Goal: Task Accomplishment & Management: Manage account settings

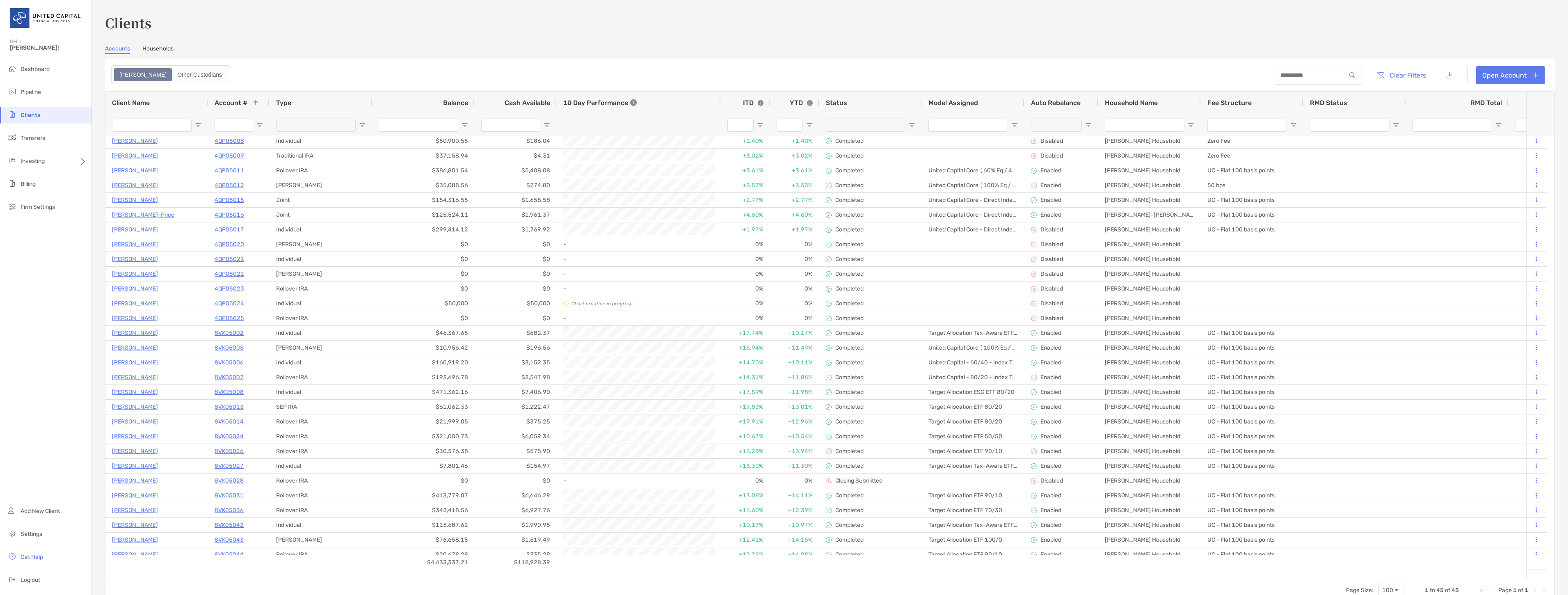
scroll to position [91, 0]
click at [35, 113] on span "Clients" at bounding box center [30, 115] width 20 height 7
click at [37, 95] on span "Pipeline" at bounding box center [30, 91] width 20 height 7
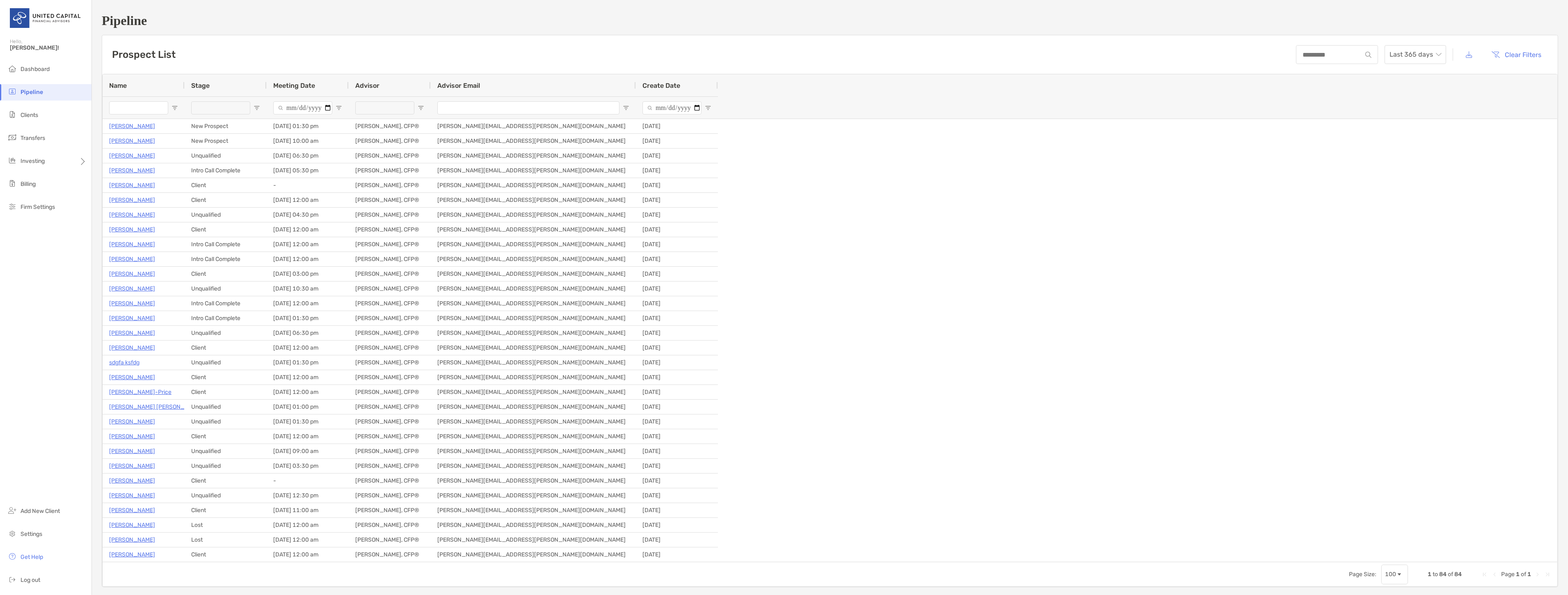
type input "**********"
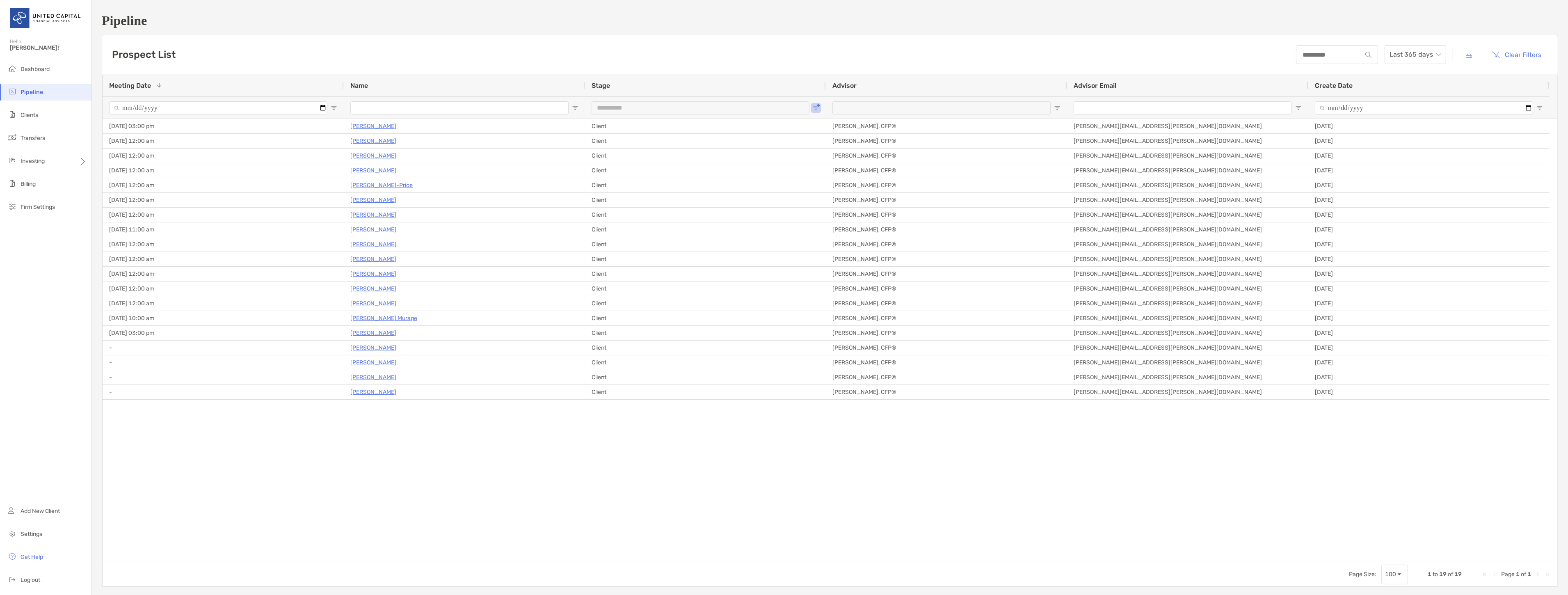
click at [576, 107] on span "Open Filter Menu" at bounding box center [575, 107] width 7 height 7
click at [622, 126] on div "Contains" at bounding box center [603, 123] width 58 height 7
click at [623, 126] on div "Contains" at bounding box center [603, 123] width 58 height 7
click at [623, 149] on input "Filter Value" at bounding box center [608, 144] width 74 height 13
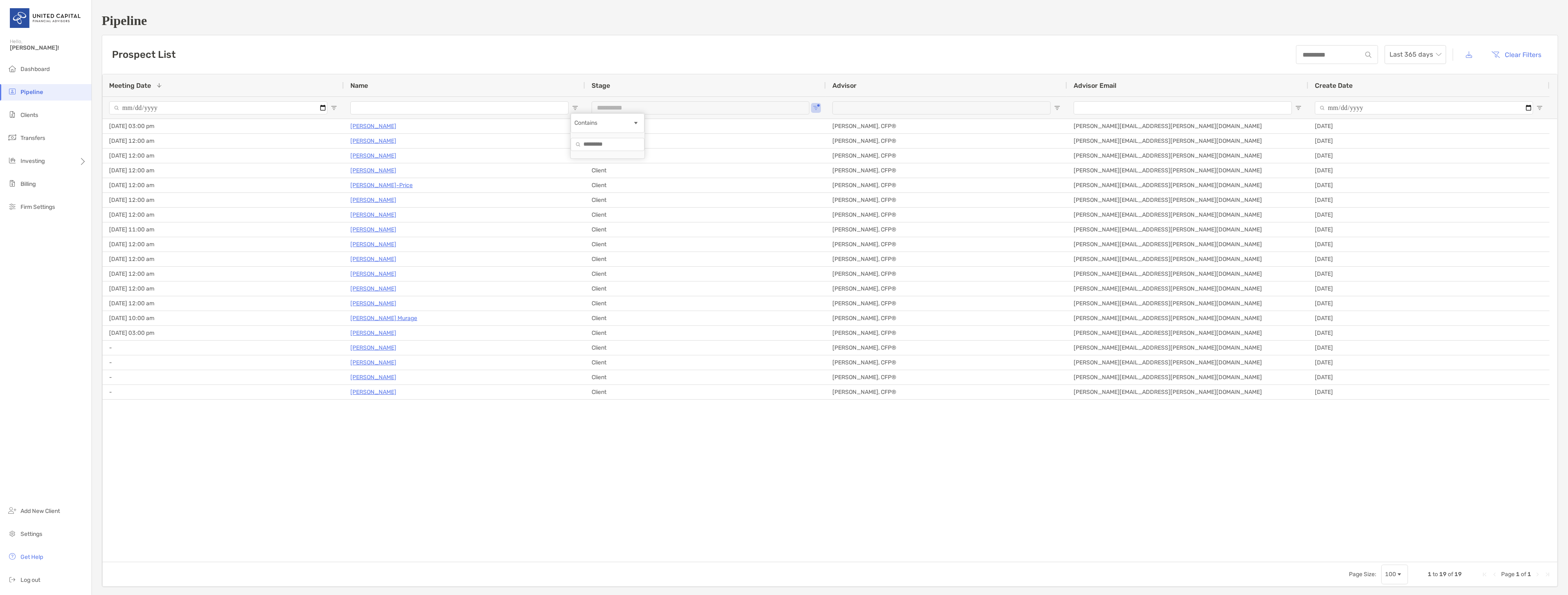
click at [811, 108] on div "**********" at bounding box center [705, 107] width 241 height 22
click at [815, 107] on span "Open Filter Menu" at bounding box center [816, 107] width 7 height 7
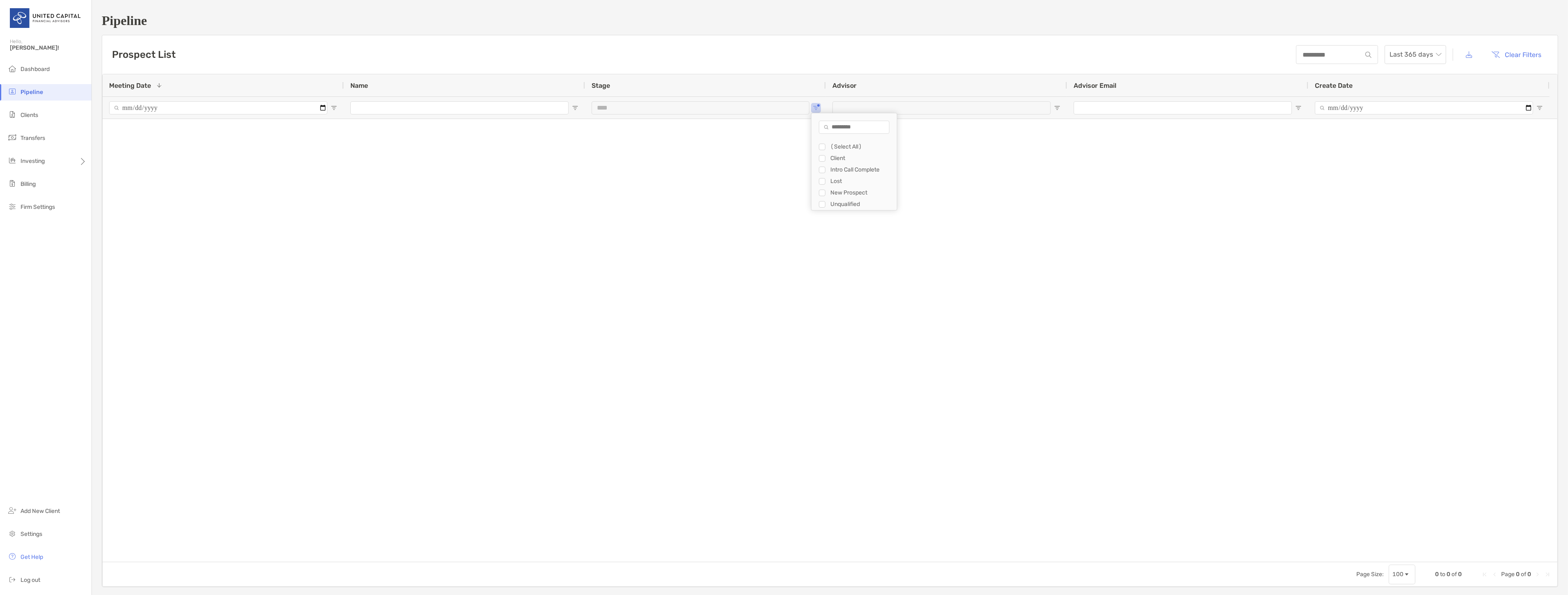
type input "**********"
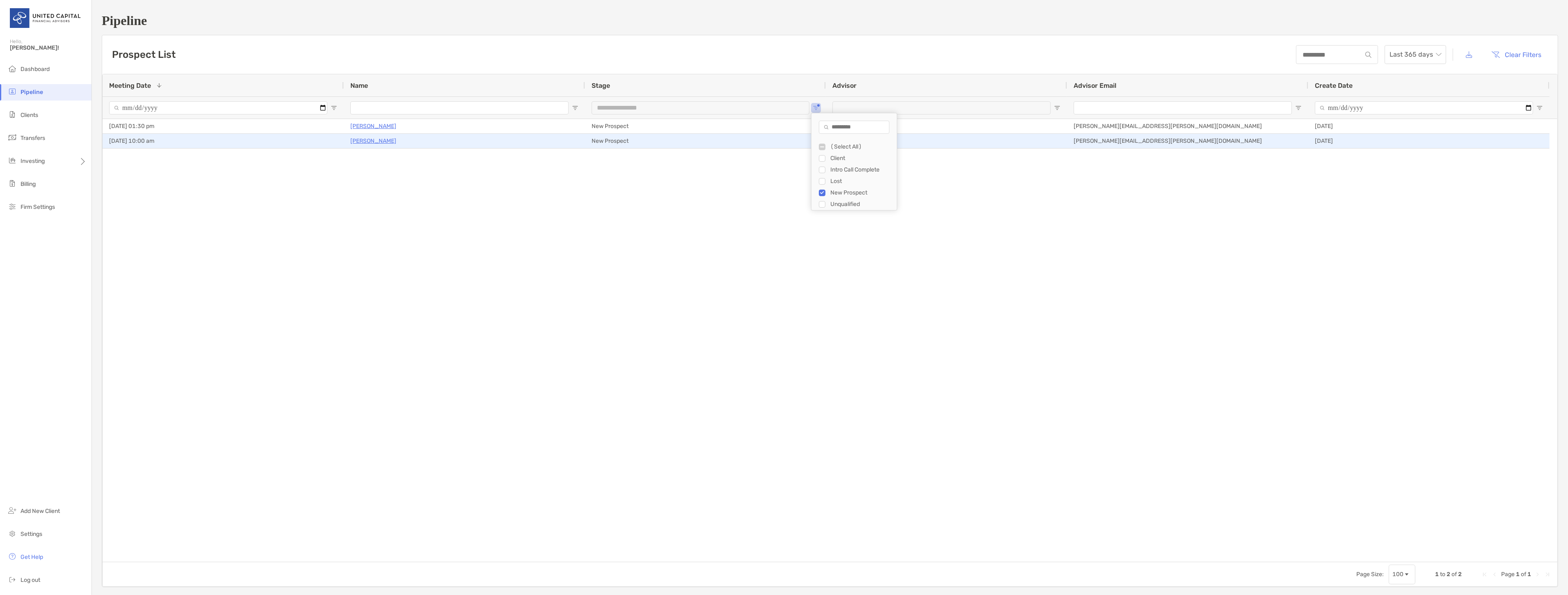
click at [355, 138] on p "[PERSON_NAME]" at bounding box center [373, 141] width 46 height 10
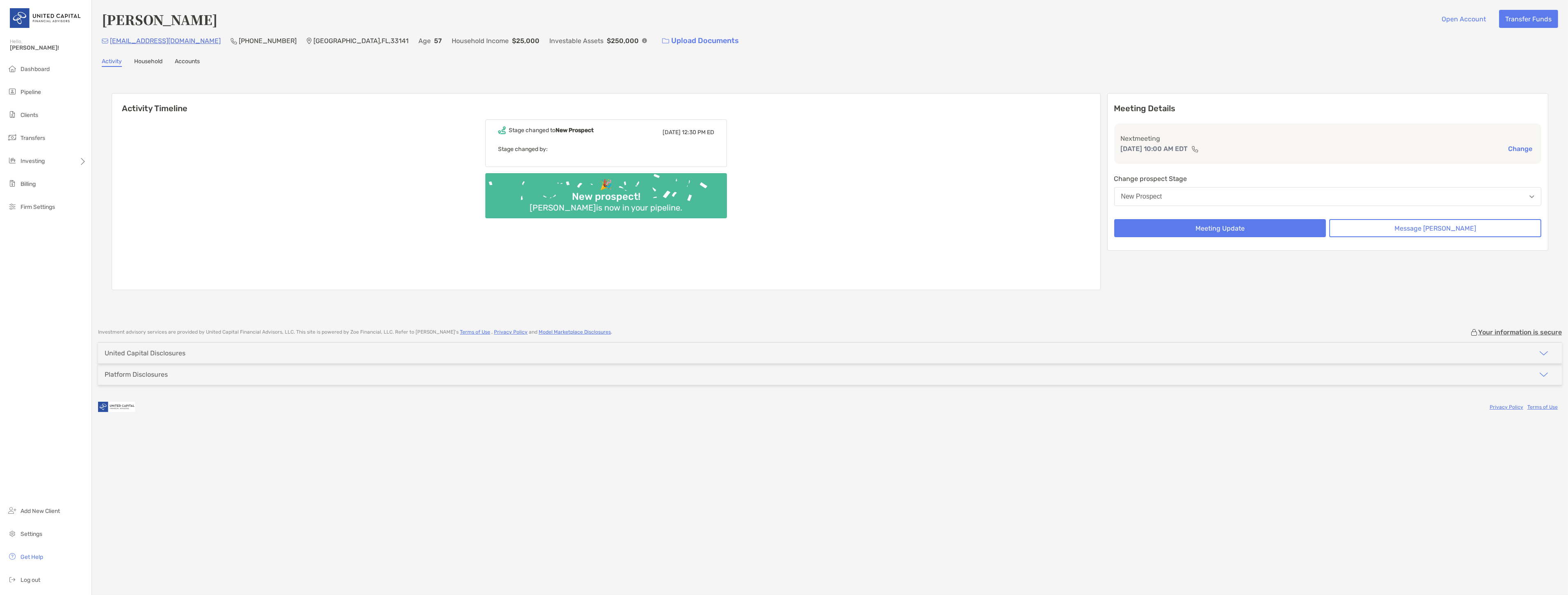
click at [601, 171] on div "Stage changed to [GEOGRAPHIC_DATA][DATE] 12:30 PM ED Stage changed by: 🎉 New pr…" at bounding box center [606, 201] width 988 height 176
click at [600, 168] on div "Stage changed to [GEOGRAPHIC_DATA][DATE] 12:30 PM ED Stage changed by: 🎉 New pr…" at bounding box center [606, 201] width 988 height 176
click at [582, 130] on b "New Prospect" at bounding box center [574, 130] width 38 height 7
click at [582, 128] on b "New Prospect" at bounding box center [574, 130] width 38 height 7
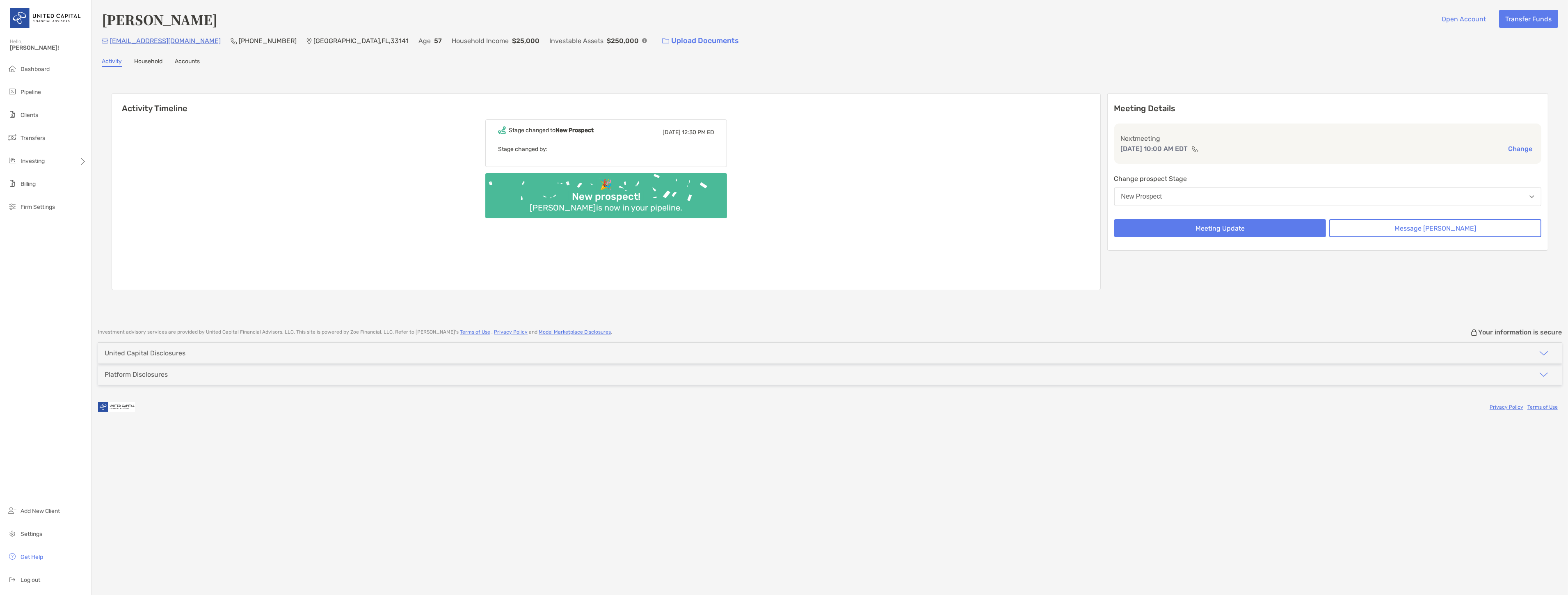
click at [763, 121] on div "Stage changed to [GEOGRAPHIC_DATA][DATE] 12:30 PM ED Stage changed by: 🎉 New pr…" at bounding box center [606, 201] width 988 height 176
click at [764, 114] on div "Stage changed to [GEOGRAPHIC_DATA][DATE] 12:30 PM ED Stage changed by: 🎉 New pr…" at bounding box center [606, 201] width 988 height 176
click at [765, 114] on div "Stage changed to [GEOGRAPHIC_DATA][DATE] 12:30 PM ED Stage changed by: 🎉 New pr…" at bounding box center [606, 201] width 988 height 176
click at [727, 68] on div "[PERSON_NAME] Open Account Transfer Funds [EMAIL_ADDRESS][DOMAIN_NAME] (305) 60…" at bounding box center [830, 160] width 1476 height 320
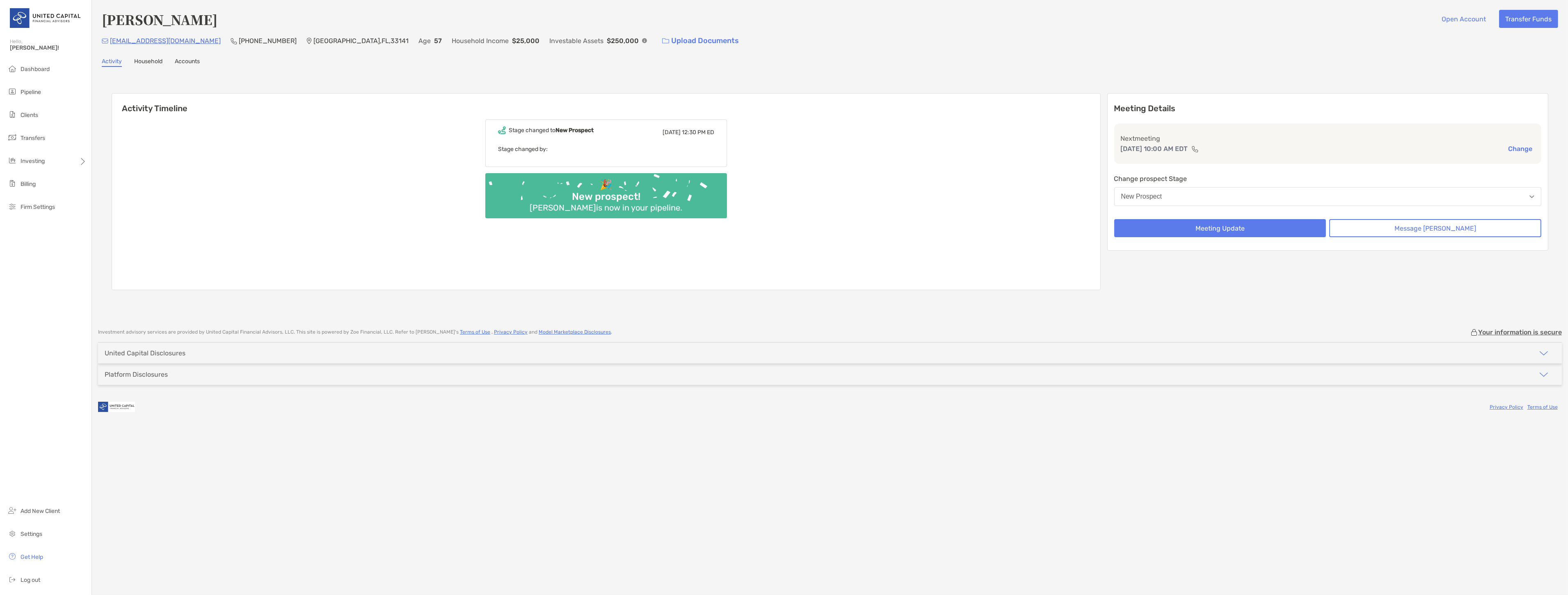
click at [725, 68] on div "[PERSON_NAME] Open Account Transfer Funds [EMAIL_ADDRESS][DOMAIN_NAME] (305) 60…" at bounding box center [830, 160] width 1476 height 320
click at [697, 68] on div "Lilia Montero-Diaz Open Account Transfer Funds liliamontero7@gmail.com (305) 60…" at bounding box center [830, 160] width 1476 height 320
click at [622, 453] on div "Lilia Montero-Diaz Open Account Transfer Funds liliamontero7@gmail.com (305) 60…" at bounding box center [830, 297] width 1476 height 595
click at [618, 445] on div "Lilia Montero-Diaz Open Account Transfer Funds liliamontero7@gmail.com (305) 60…" at bounding box center [830, 297] width 1476 height 595
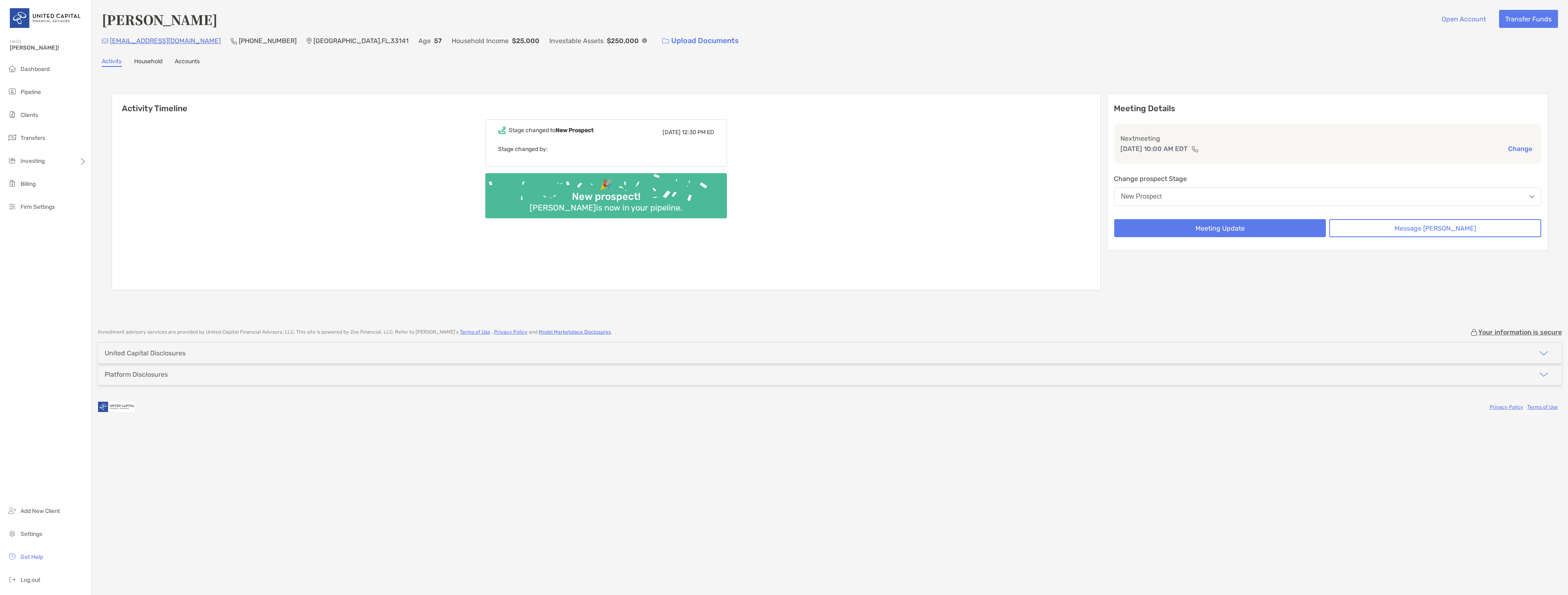
click at [591, 439] on div "Lilia Montero-Diaz Open Account Transfer Funds liliamontero7@gmail.com (305) 60…" at bounding box center [830, 297] width 1476 height 595
drag, startPoint x: 231, startPoint y: 19, endPoint x: 103, endPoint y: 25, distance: 128.1
click at [103, 25] on div "Lilia Montero-Diaz Open Account Transfer Funds" at bounding box center [830, 19] width 1456 height 19
copy h4 "[PERSON_NAME]"
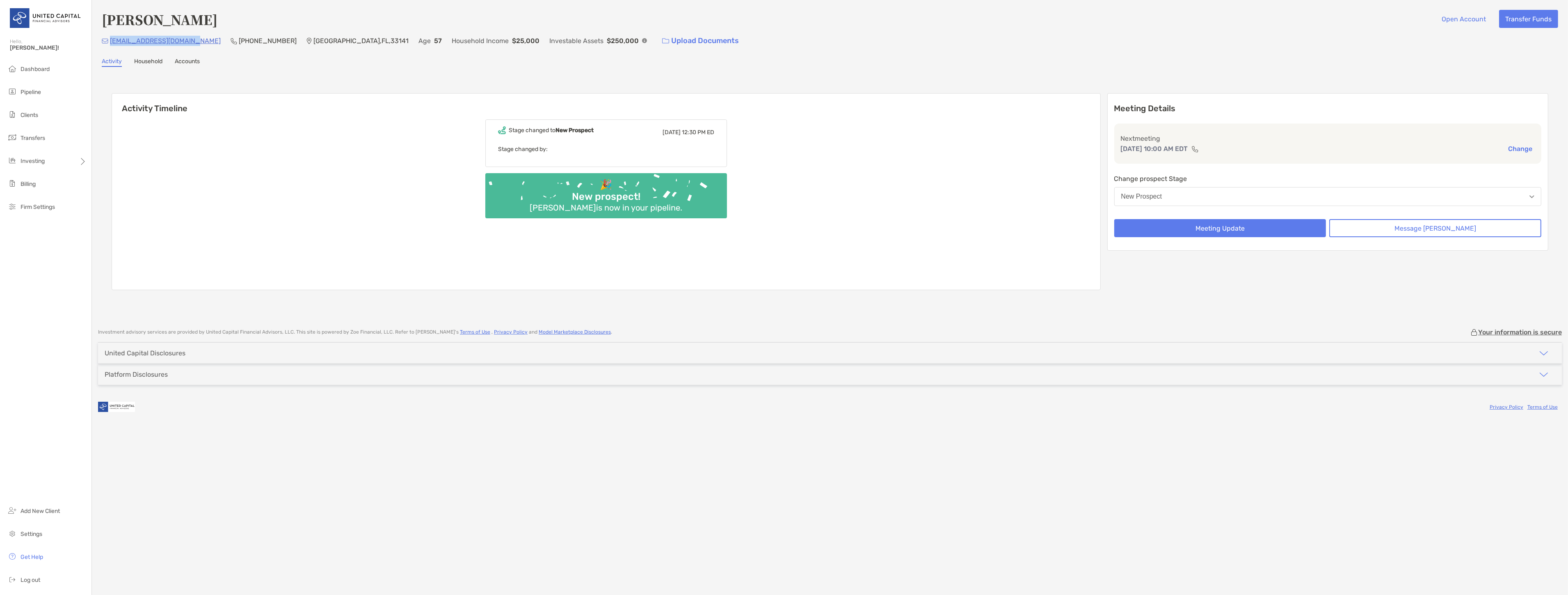
drag, startPoint x: 188, startPoint y: 40, endPoint x: 108, endPoint y: 44, distance: 80.1
click at [108, 44] on div "liliamontero7@gmail.com (305) 609-7380 Miami Beach , FL , 33141 Age 57 Househol…" at bounding box center [830, 41] width 1456 height 18
copy p "liliamontero7@gmail.com"
drag, startPoint x: 252, startPoint y: 39, endPoint x: 204, endPoint y: 44, distance: 48.3
click at [239, 44] on p "(305) 609-7380" at bounding box center [268, 41] width 58 height 10
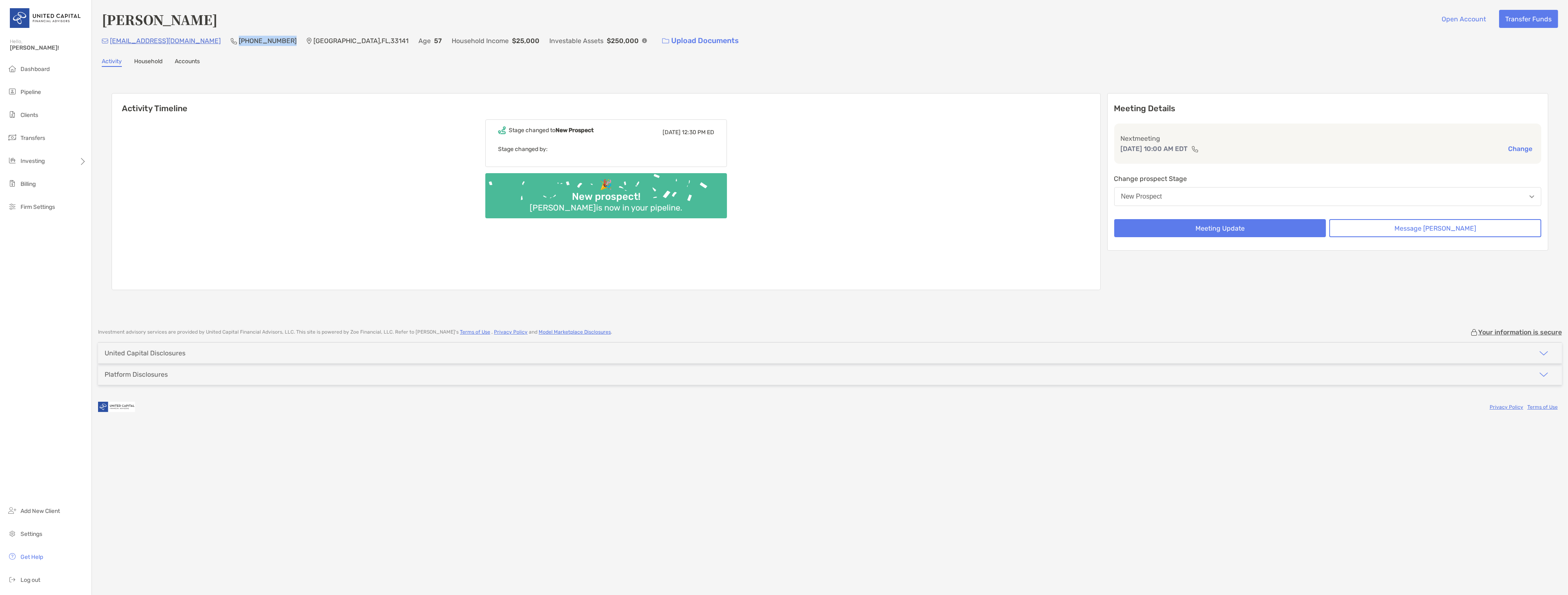
copy p "(305) 609-7380"
click at [882, 29] on div "Lilia Montero-Diaz Open Account Transfer Funds liliamontero7@gmail.com (305) 60…" at bounding box center [830, 29] width 1456 height 40
drag, startPoint x: 341, startPoint y: 39, endPoint x: 271, endPoint y: 43, distance: 70.1
click at [271, 43] on div "liliamontero7@gmail.com (305) 609-7380 Miami Beach , FL , 33141 Age 57 Househol…" at bounding box center [830, 41] width 1456 height 18
click at [346, 50] on div "Lilia Montero-Diaz Open Account Transfer Funds liliamontero7@gmail.com (305) 60…" at bounding box center [830, 160] width 1476 height 320
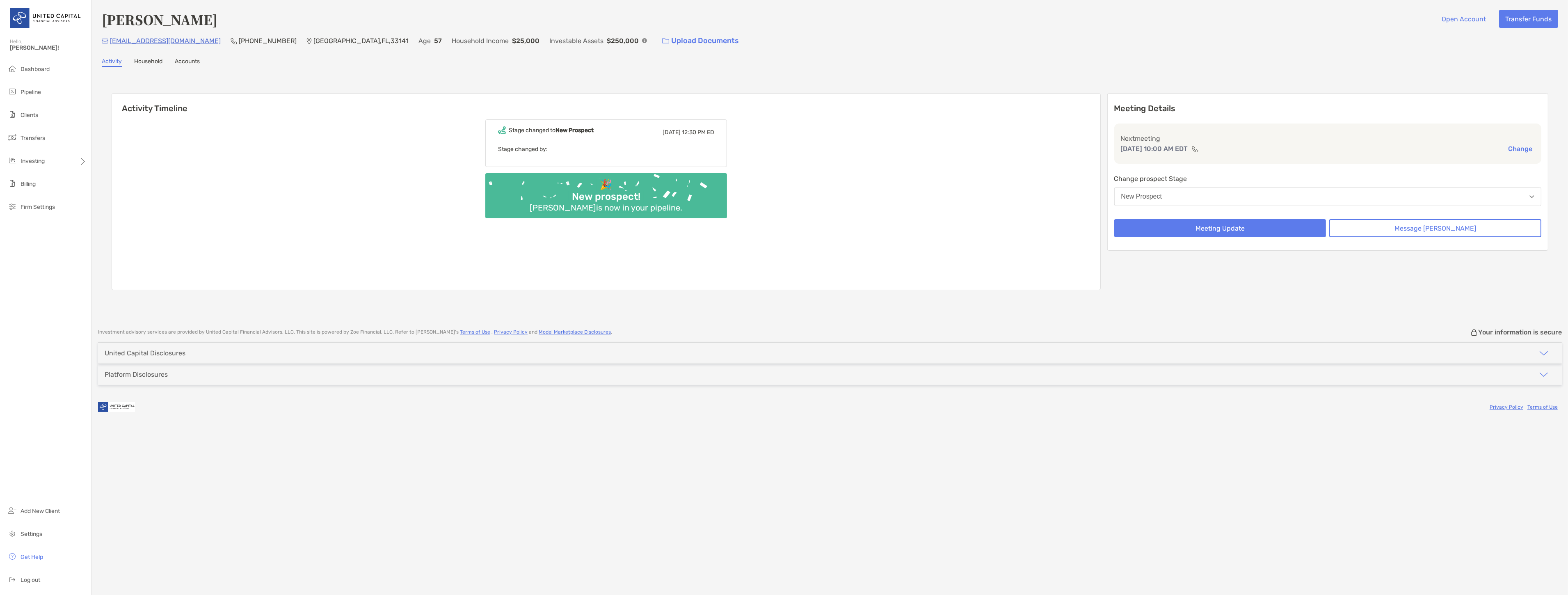
click at [898, 101] on h6 "Activity Timeline" at bounding box center [606, 103] width 988 height 20
click at [1274, 228] on button "Meeting Update" at bounding box center [1220, 228] width 212 height 18
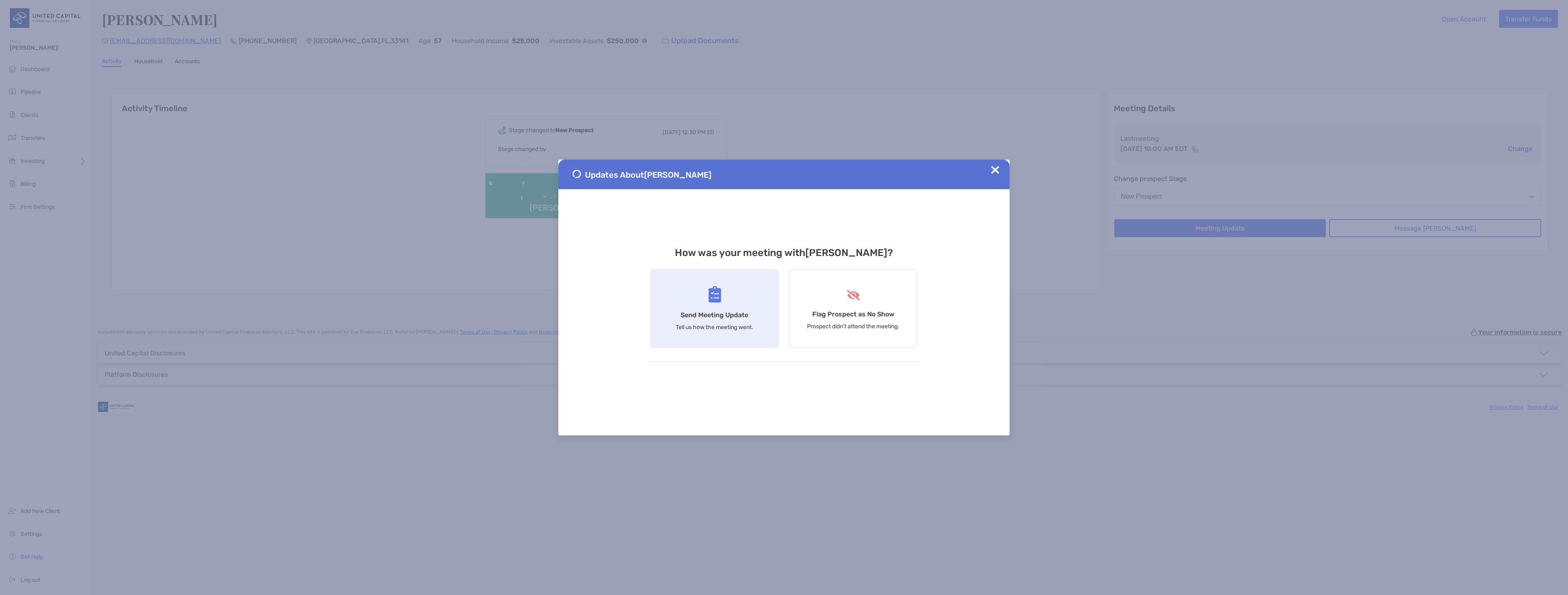
click at [716, 317] on h4 "Send Meeting Update" at bounding box center [715, 315] width 68 height 8
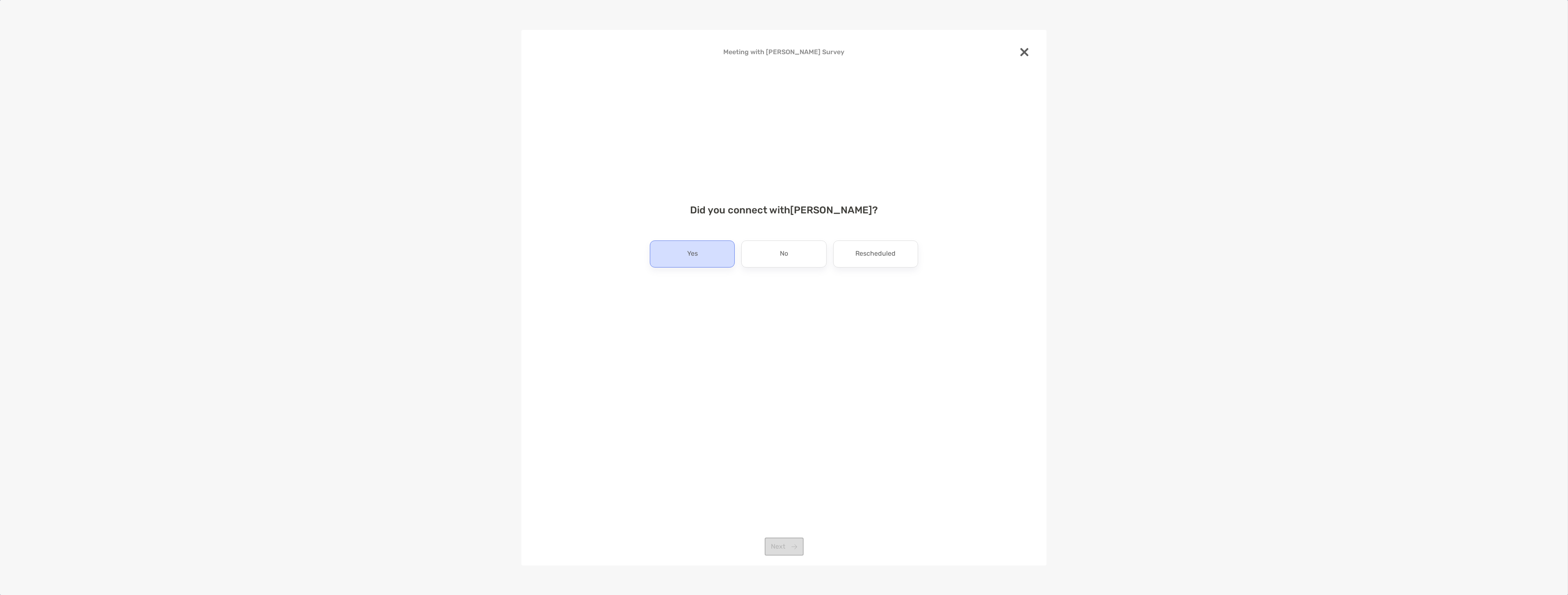
click at [701, 262] on div "Yes" at bounding box center [692, 254] width 85 height 27
click at [781, 548] on button "Next" at bounding box center [784, 546] width 39 height 18
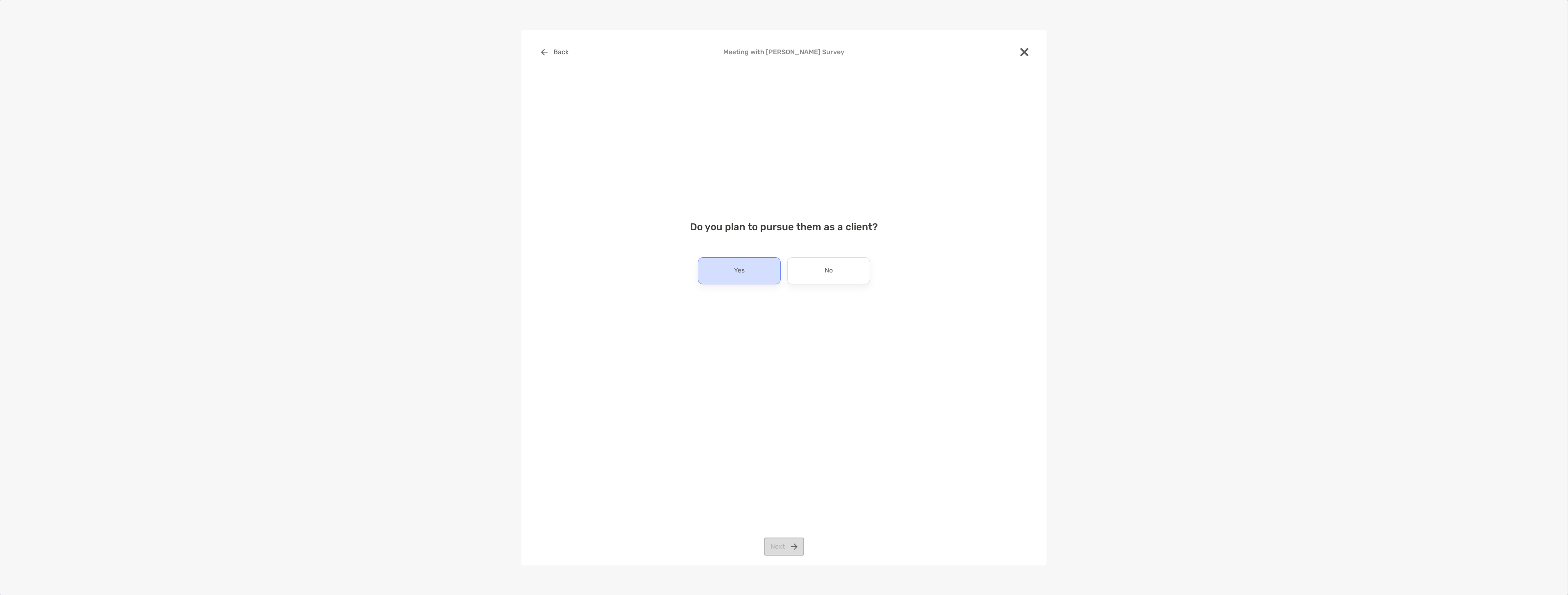
click at [716, 264] on div "Yes" at bounding box center [739, 271] width 83 height 27
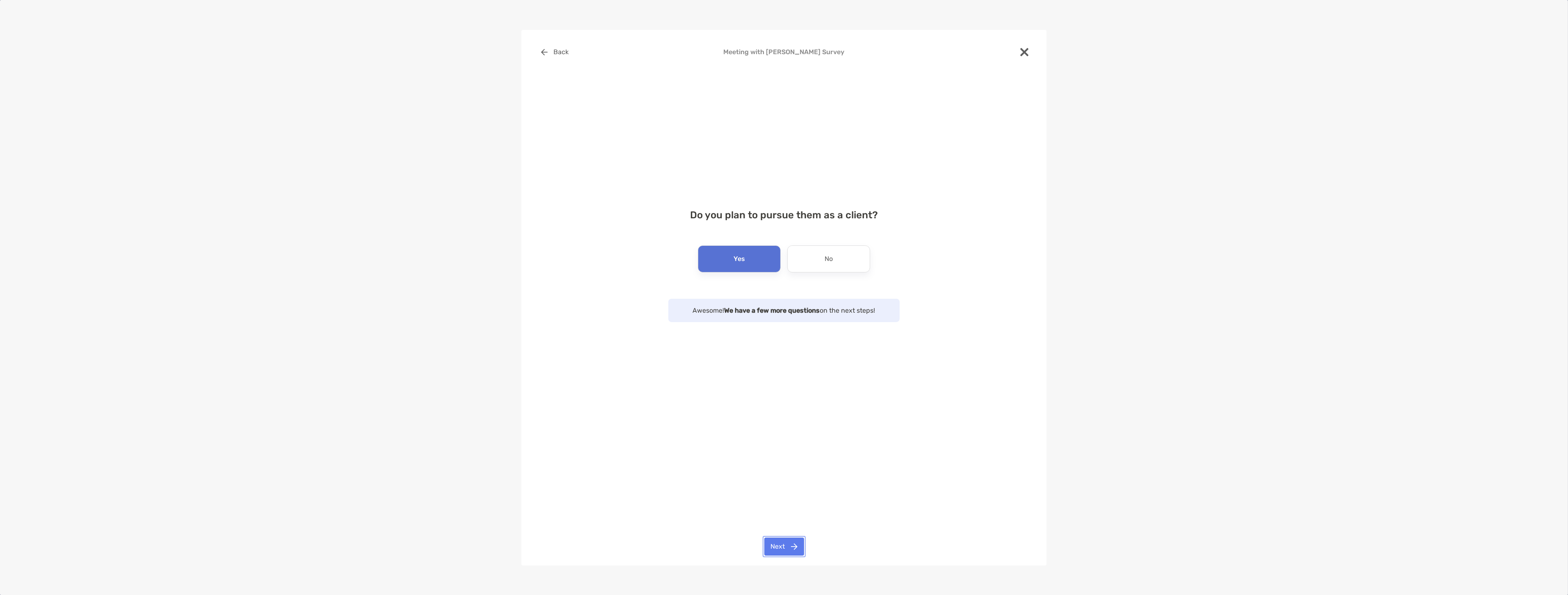
click at [779, 544] on button "Next" at bounding box center [784, 546] width 40 height 18
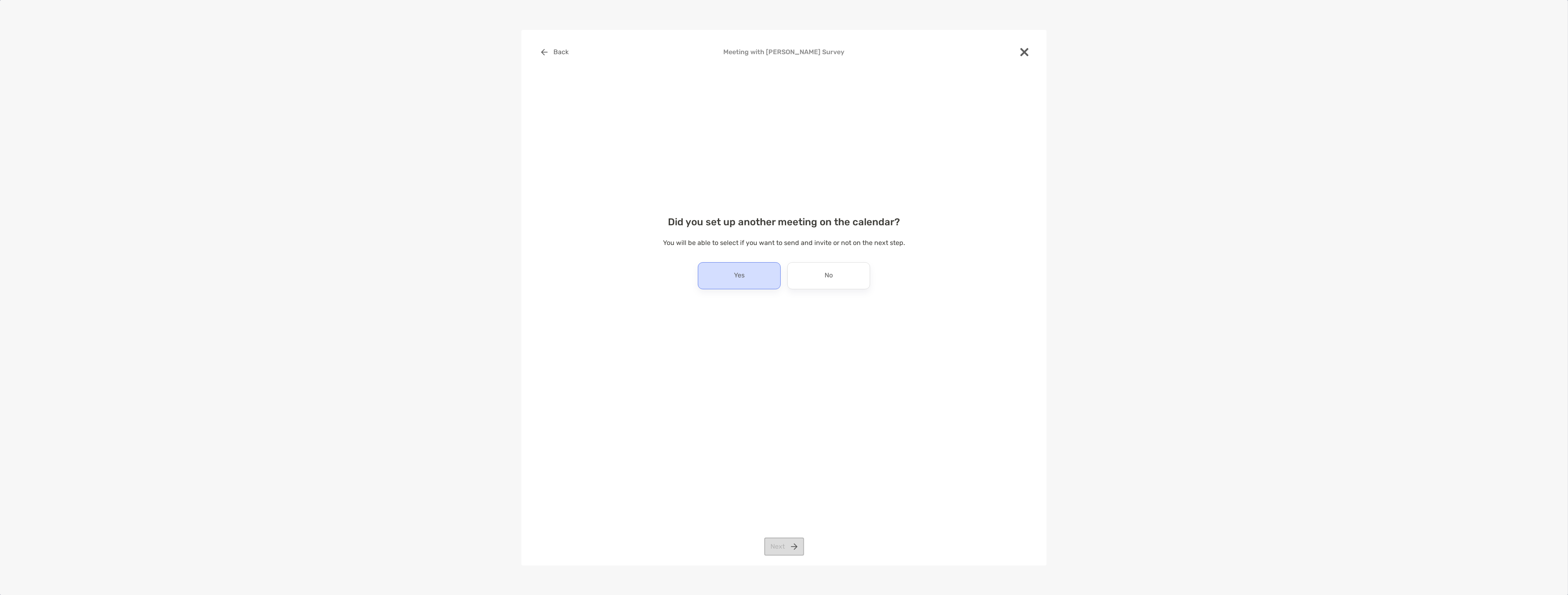
click at [759, 279] on div "Yes" at bounding box center [739, 276] width 83 height 27
click at [814, 277] on div "No" at bounding box center [828, 276] width 83 height 27
drag, startPoint x: 766, startPoint y: 540, endPoint x: 771, endPoint y: 538, distance: 5.4
click at [767, 540] on button "Next" at bounding box center [784, 546] width 40 height 18
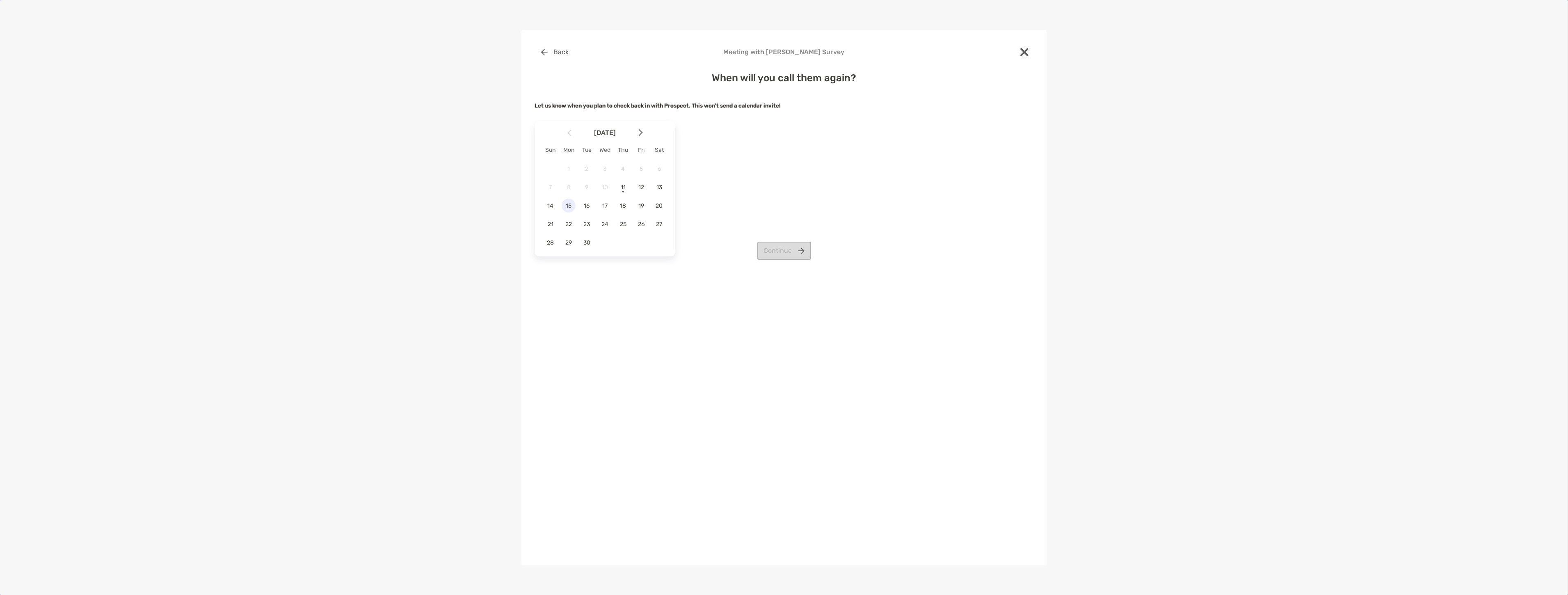
click at [565, 204] on span "15" at bounding box center [568, 206] width 14 height 7
click at [770, 244] on button "Continue" at bounding box center [784, 251] width 54 height 18
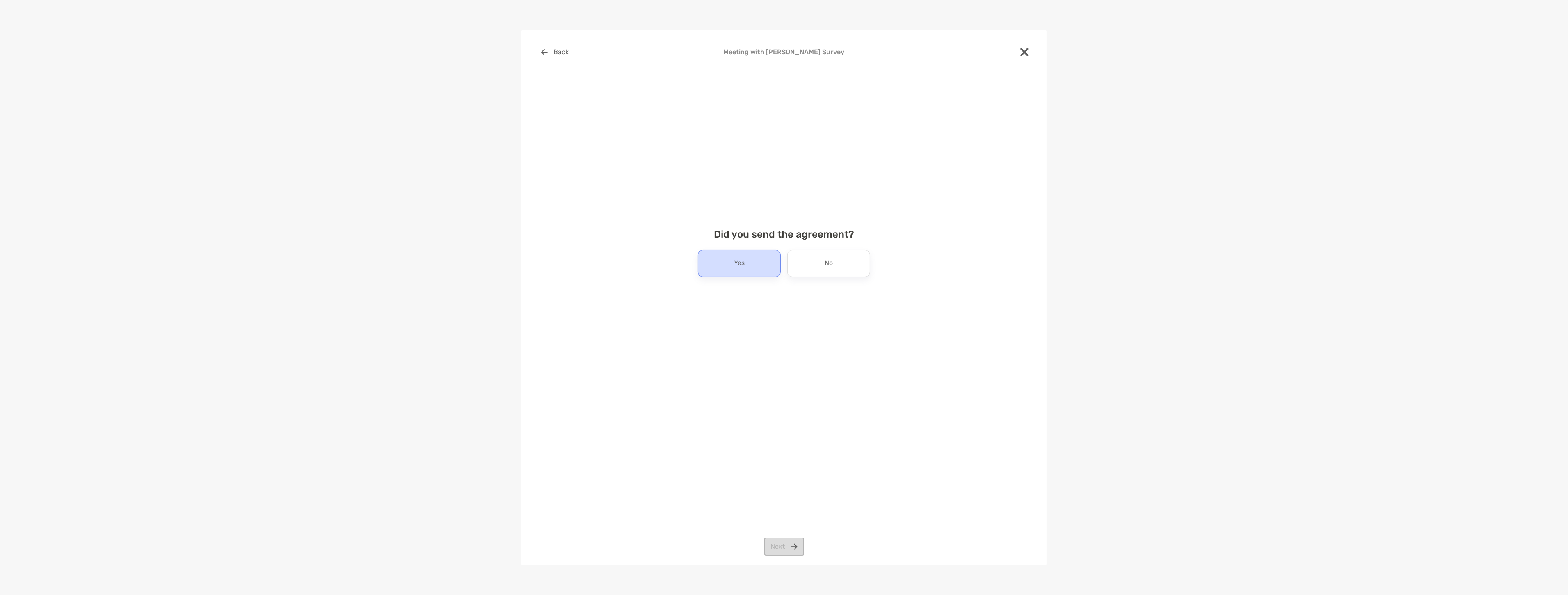
click at [748, 268] on div "Yes" at bounding box center [739, 263] width 83 height 27
click at [781, 548] on button "Next" at bounding box center [784, 546] width 40 height 18
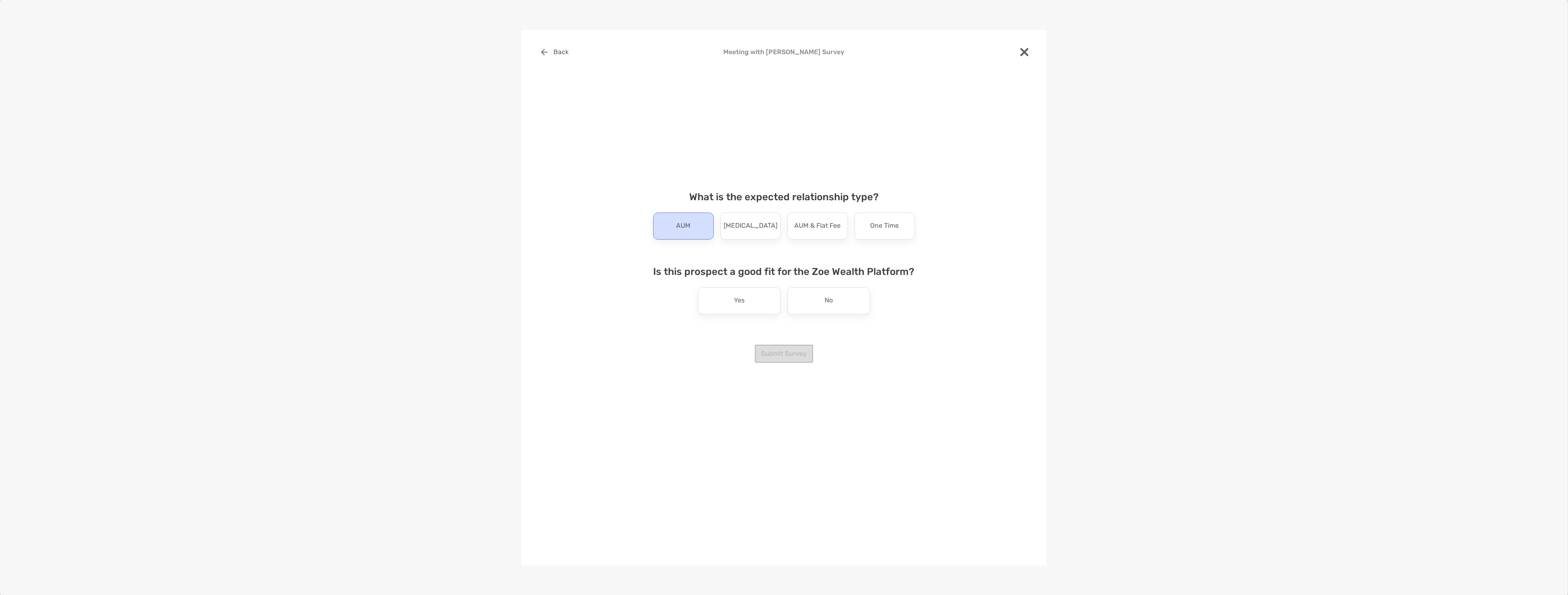
click at [673, 221] on div "AUM" at bounding box center [683, 226] width 61 height 27
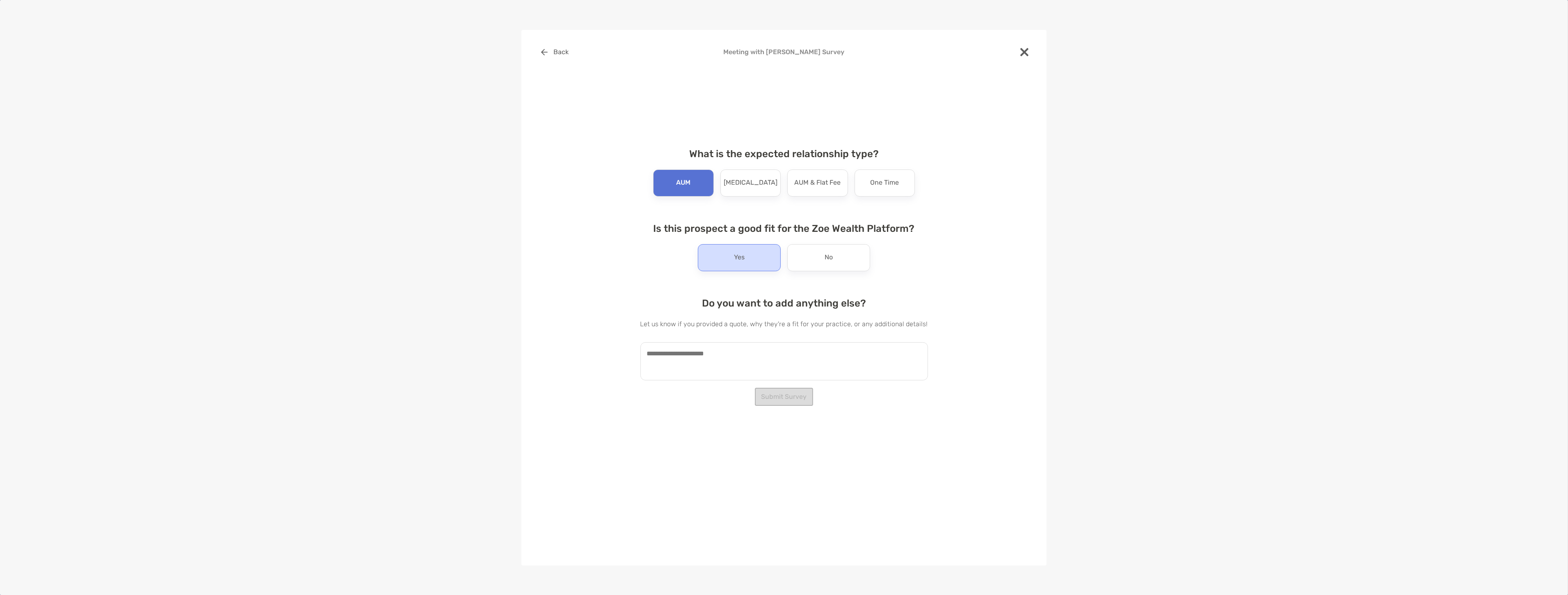
click at [740, 259] on p "Yes" at bounding box center [739, 257] width 10 height 13
click at [726, 345] on textarea at bounding box center [784, 361] width 288 height 38
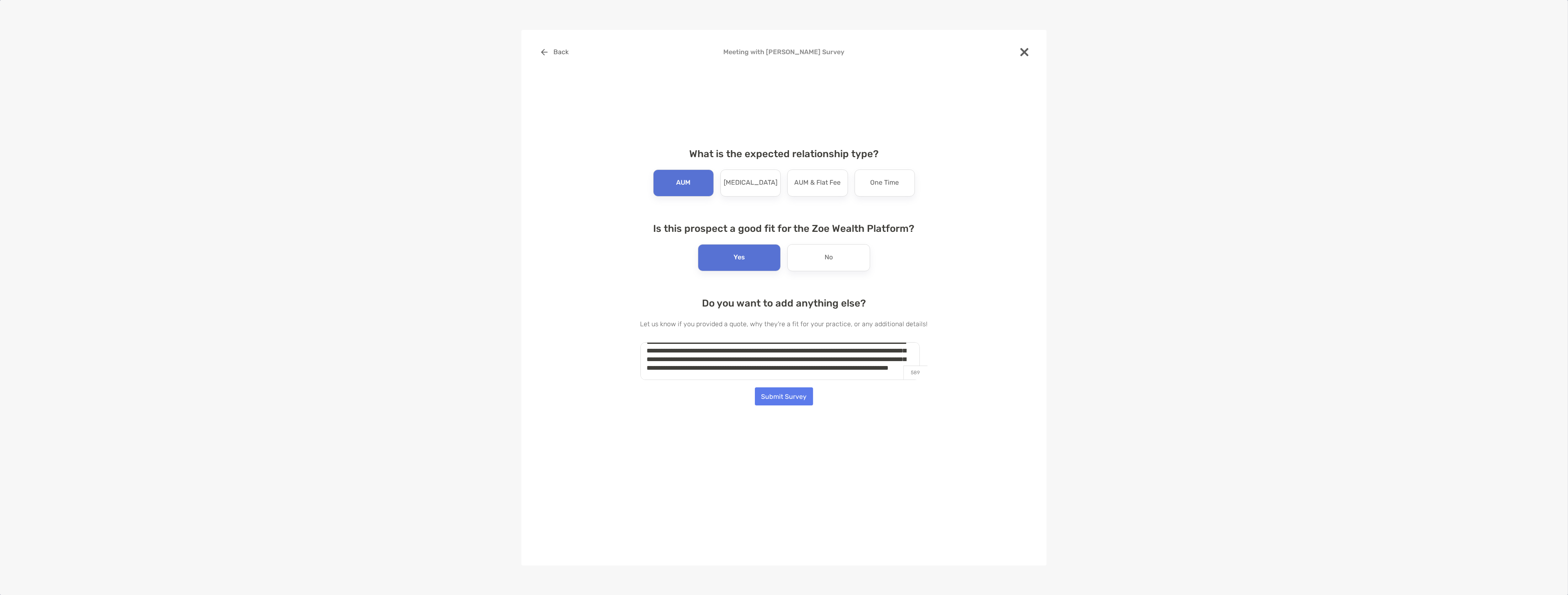
scroll to position [20, 0]
click at [716, 375] on textarea "**********" at bounding box center [779, 361] width 279 height 38
click at [708, 376] on textarea "**********" at bounding box center [779, 361] width 279 height 38
click at [838, 372] on textarea "**********" at bounding box center [779, 361] width 279 height 38
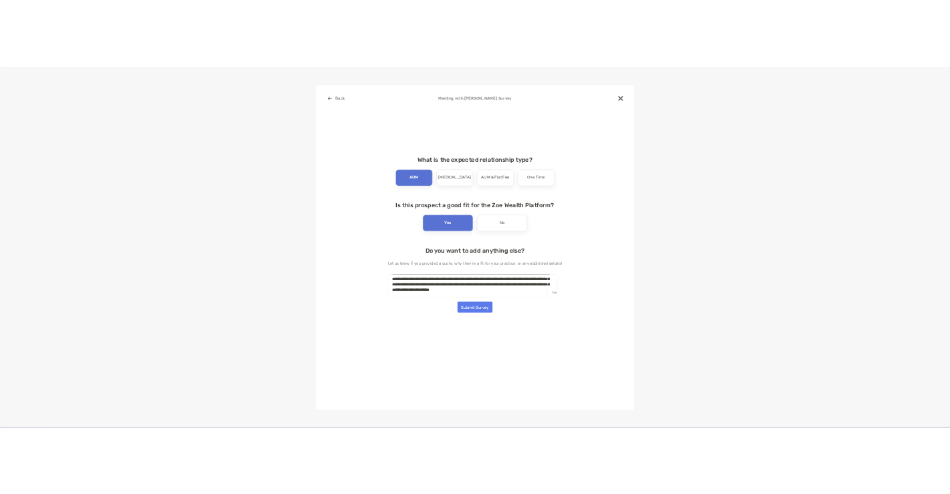
scroll to position [76, 0]
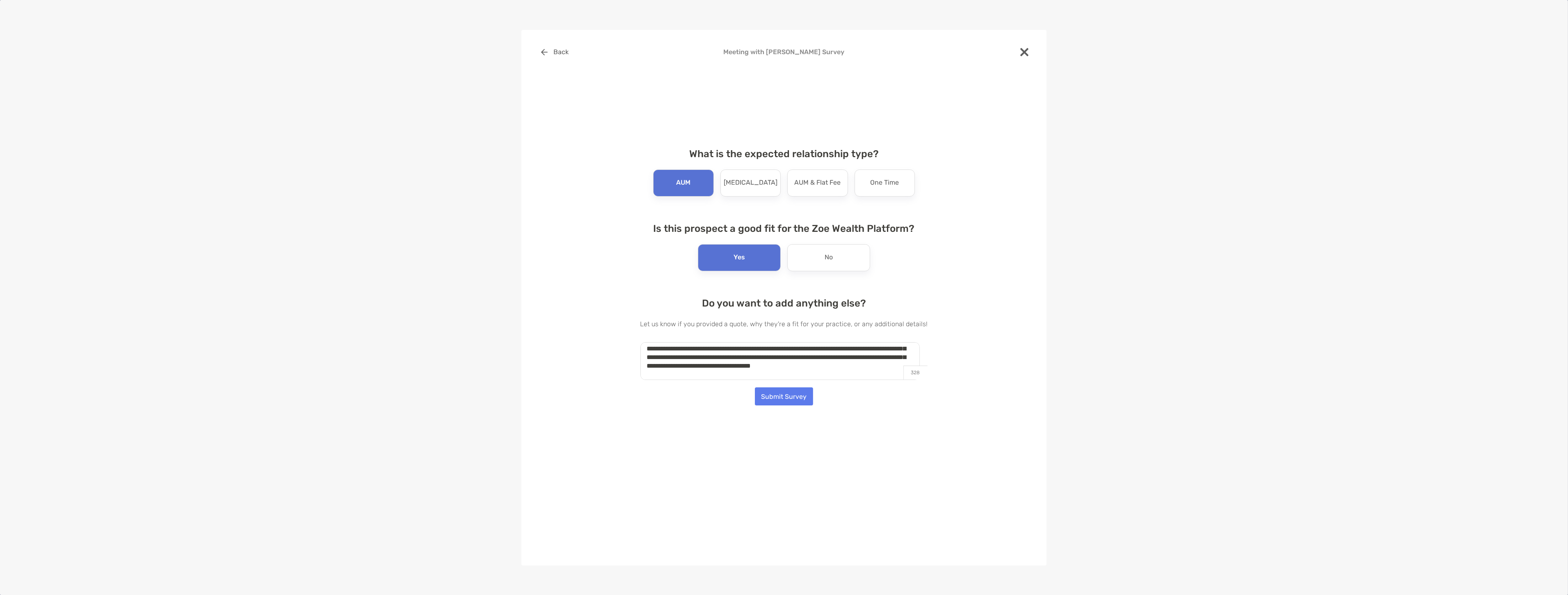
type textarea "**********"
click at [805, 393] on button "Submit Survey" at bounding box center [784, 396] width 58 height 18
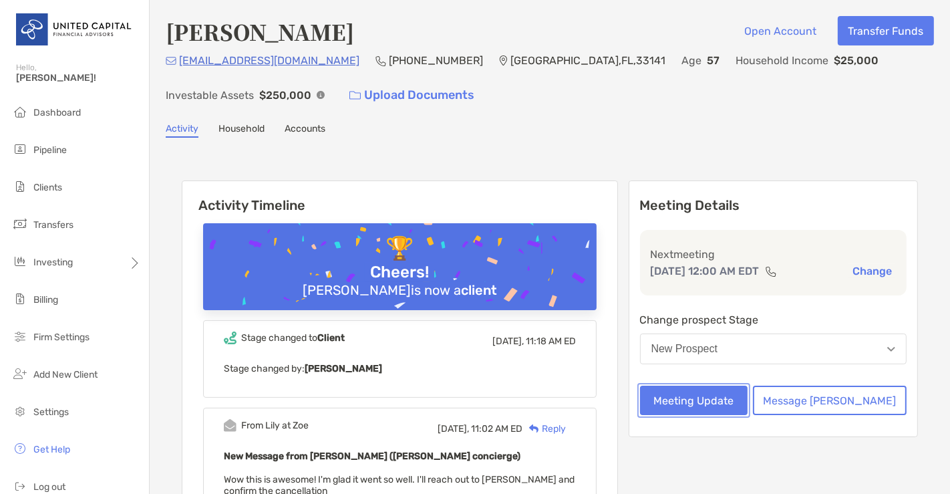
scroll to position [1, 0]
